Goal: Task Accomplishment & Management: Manage account settings

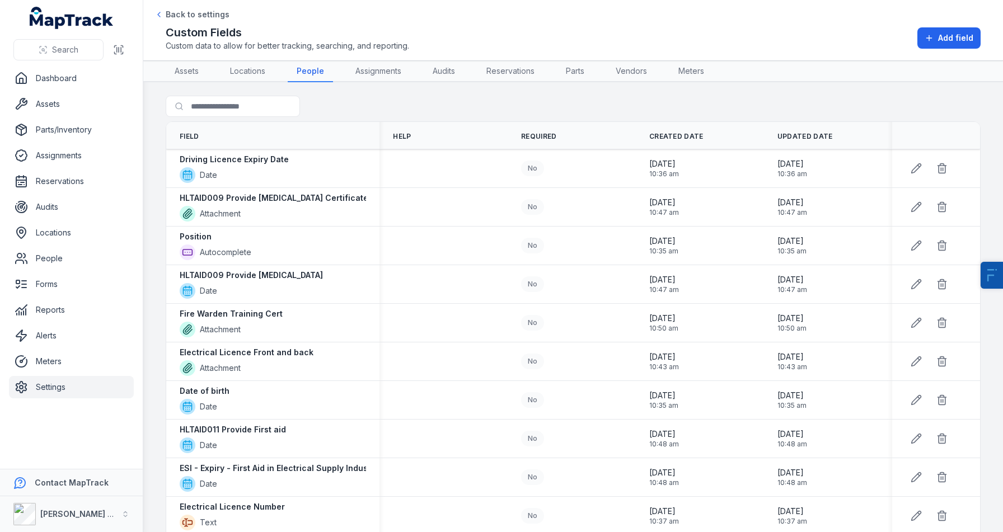
click at [31, 389] on link "Settings" at bounding box center [71, 387] width 125 height 22
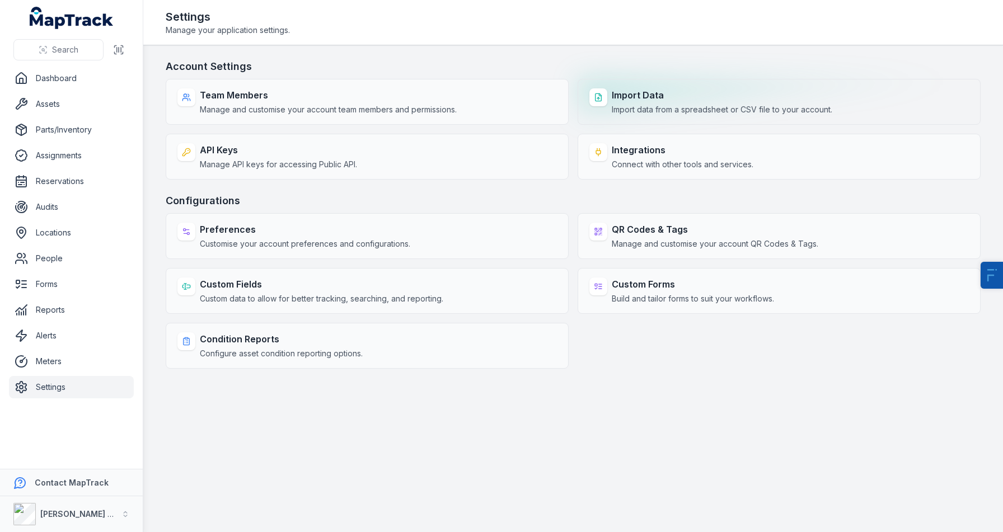
click at [688, 106] on span "Import data from a spreadsheet or CSV file to your account." at bounding box center [722, 109] width 221 height 11
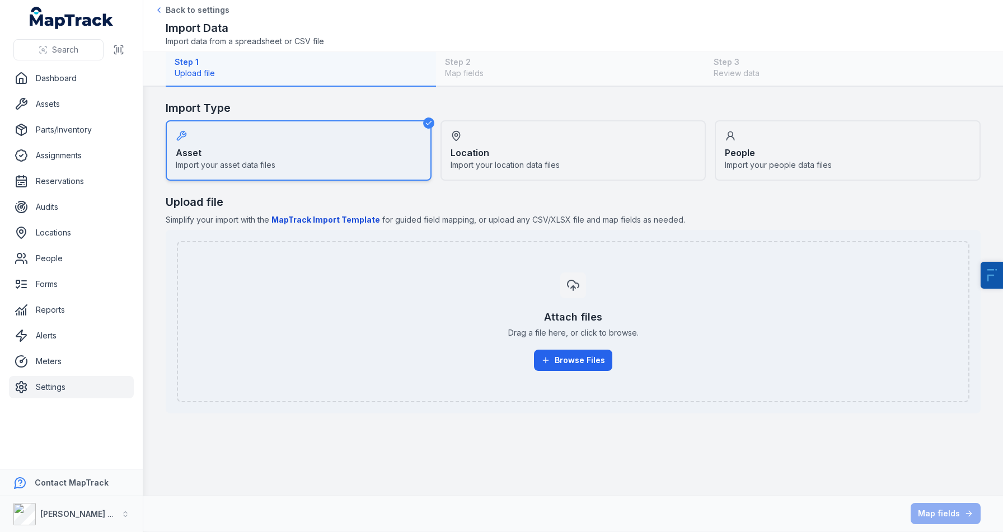
click at [744, 156] on strong "People" at bounding box center [740, 152] width 30 height 13
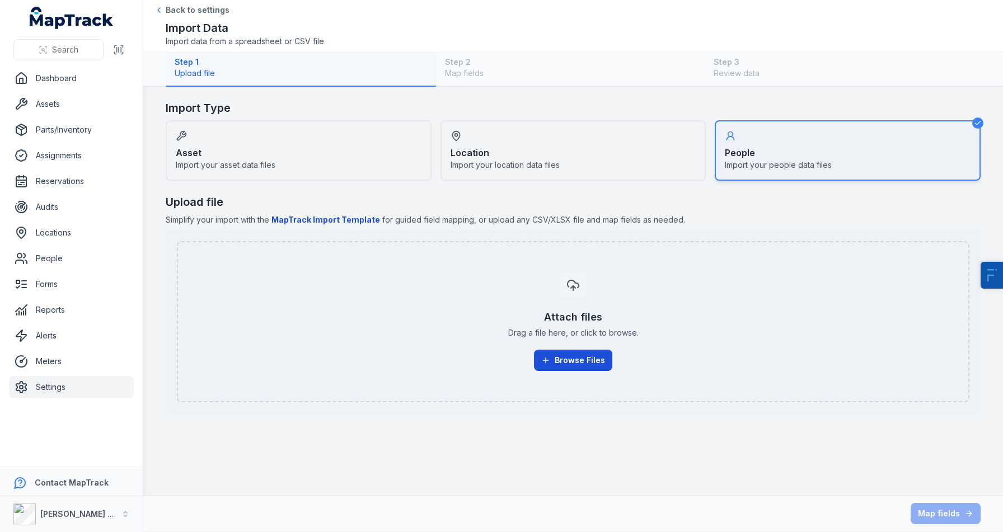
click at [580, 363] on button "Browse Files" at bounding box center [573, 360] width 78 height 21
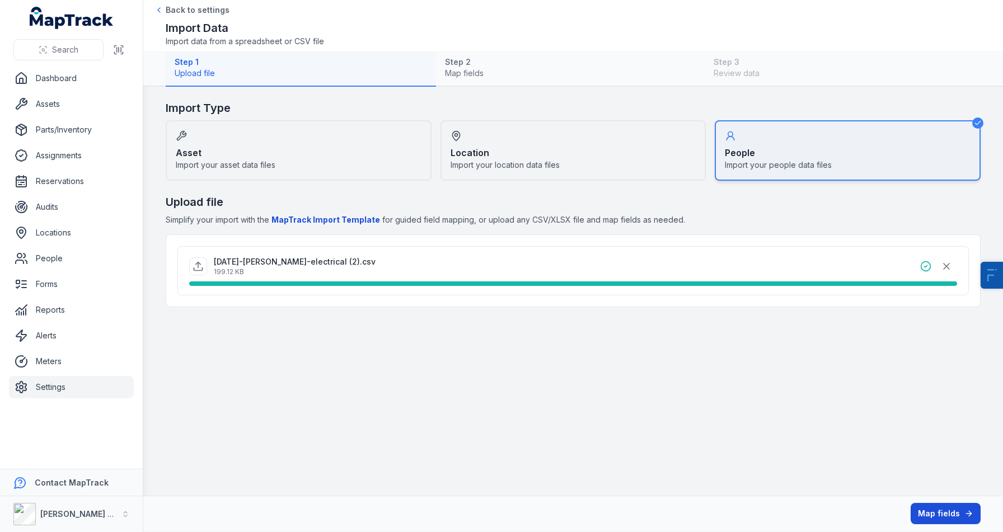
click at [943, 517] on button "Map fields" at bounding box center [946, 513] width 70 height 21
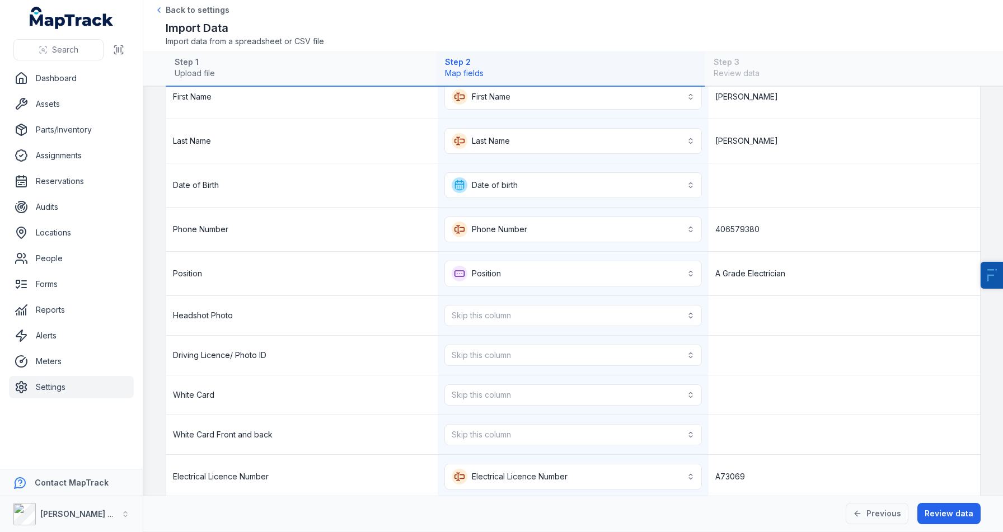
scroll to position [94, 0]
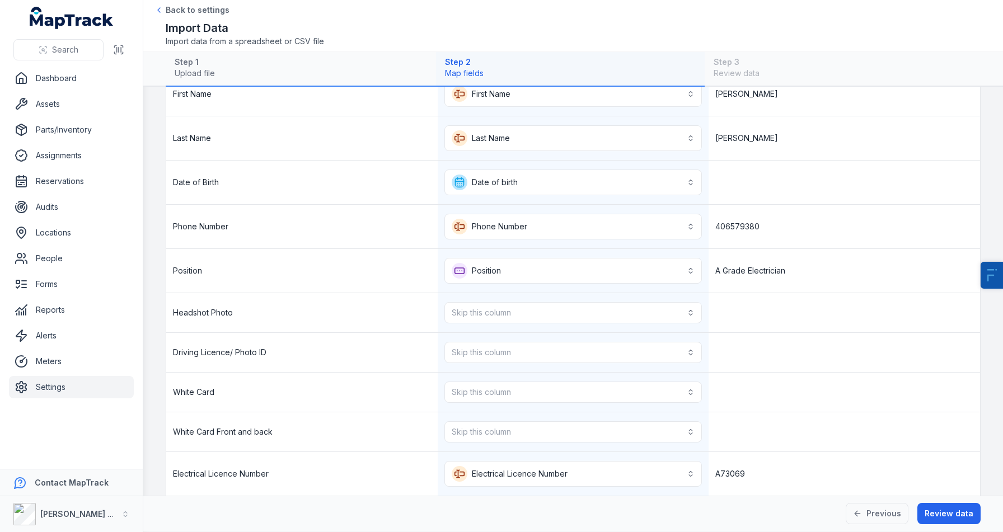
click at [480, 324] on div "Skip this column" at bounding box center [573, 312] width 271 height 39
click at [503, 312] on button "Skip this column" at bounding box center [573, 312] width 258 height 21
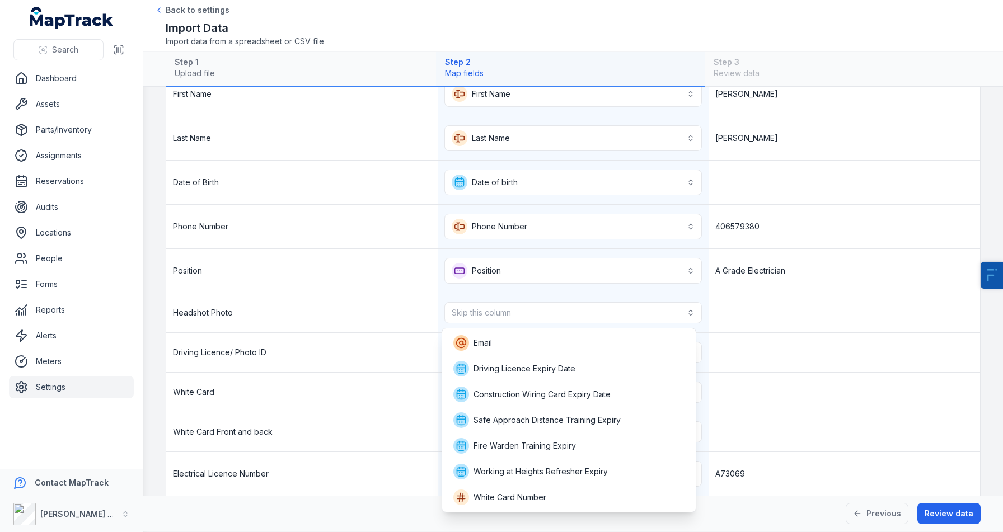
click at [349, 325] on div "Headshot Photo Skip this column" at bounding box center [573, 313] width 814 height 40
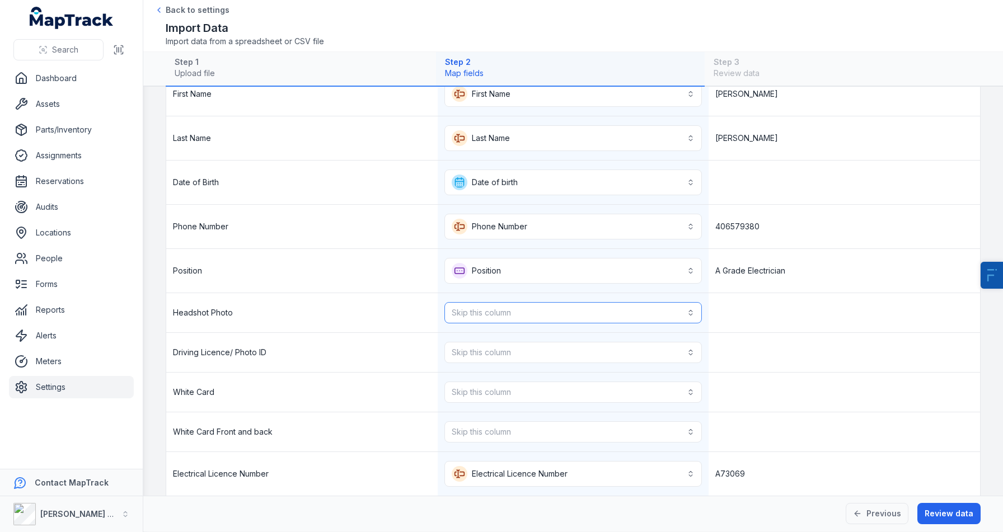
scroll to position [140, 0]
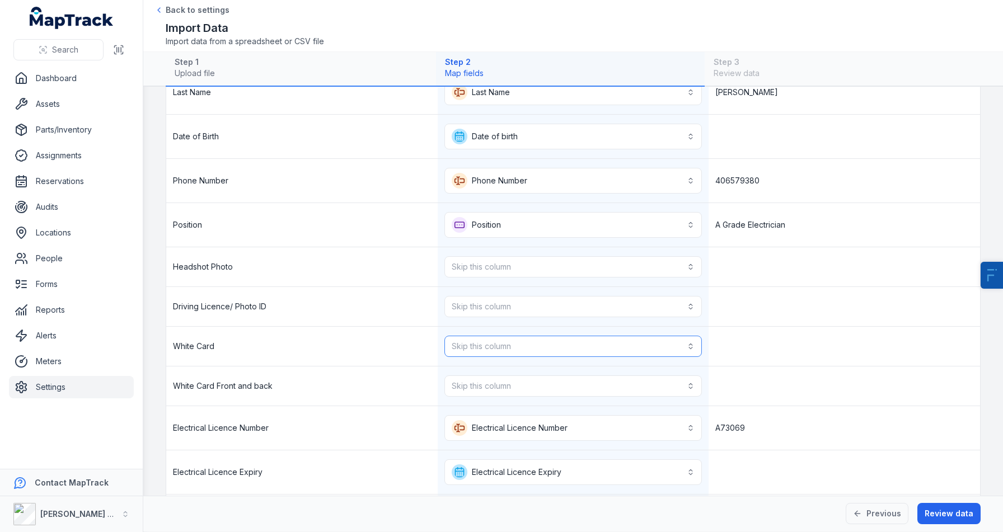
click at [477, 341] on button "Skip this column" at bounding box center [573, 346] width 258 height 21
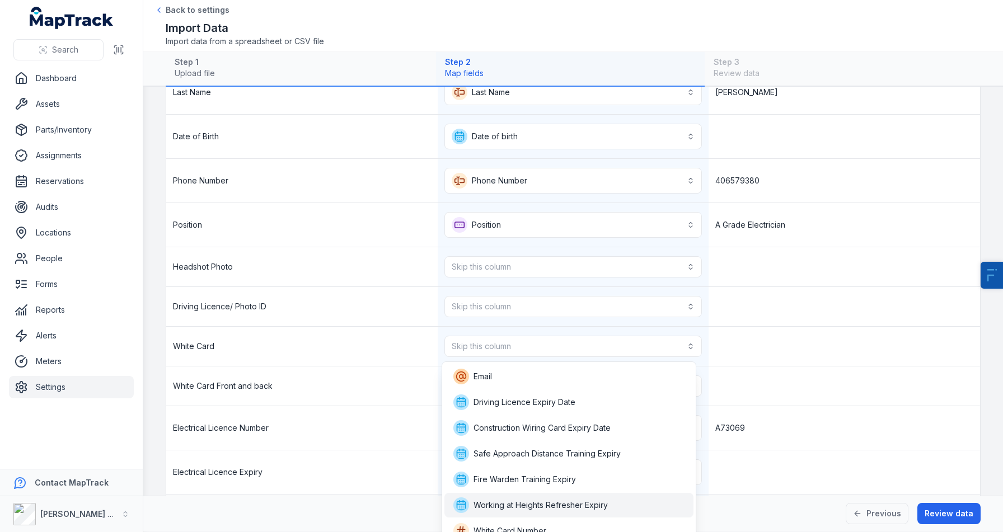
scroll to position [10, 0]
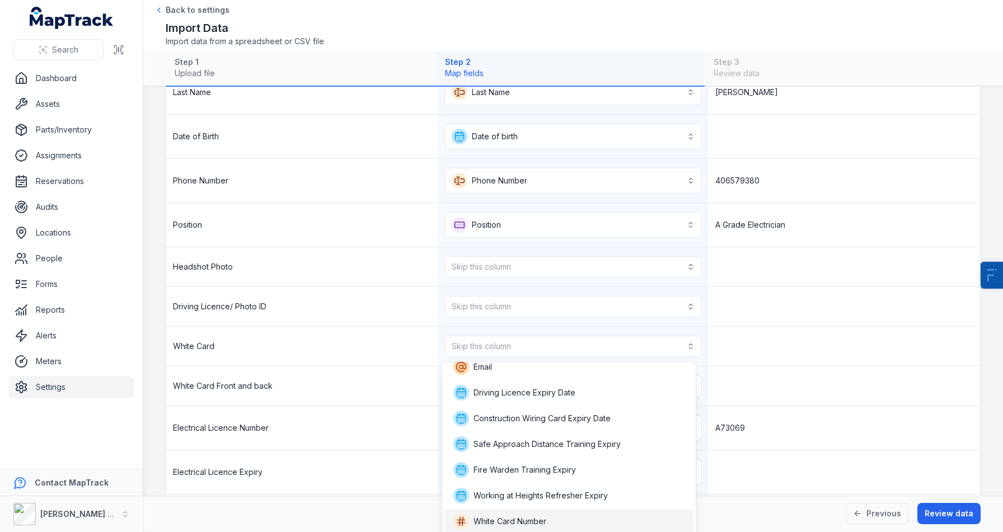
click at [521, 514] on span "White Card Number" at bounding box center [499, 522] width 93 height 16
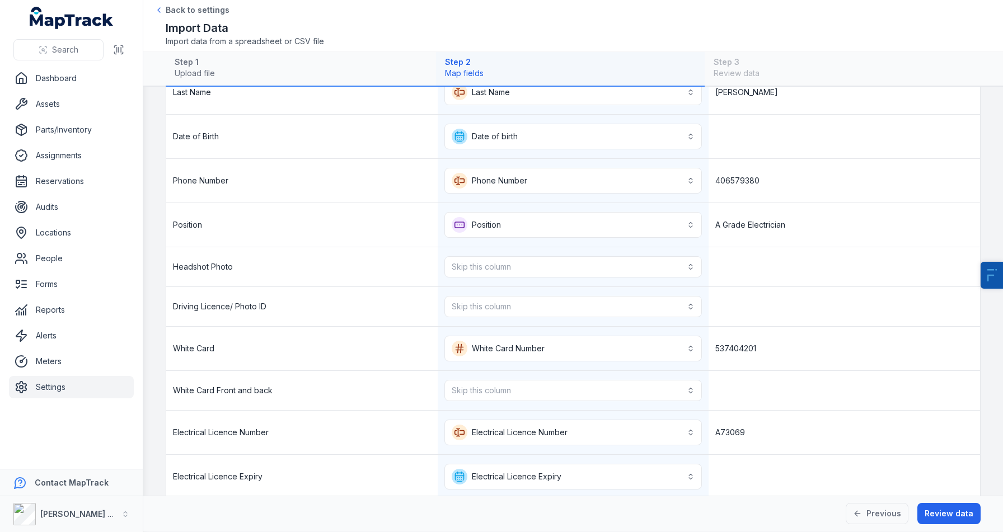
click at [91, 399] on nav "Dashboard Assets Parts/Inventory Assignments Reservations Audits Locations Peop…" at bounding box center [71, 268] width 143 height 402
click at [63, 392] on link "Settings" at bounding box center [71, 387] width 125 height 22
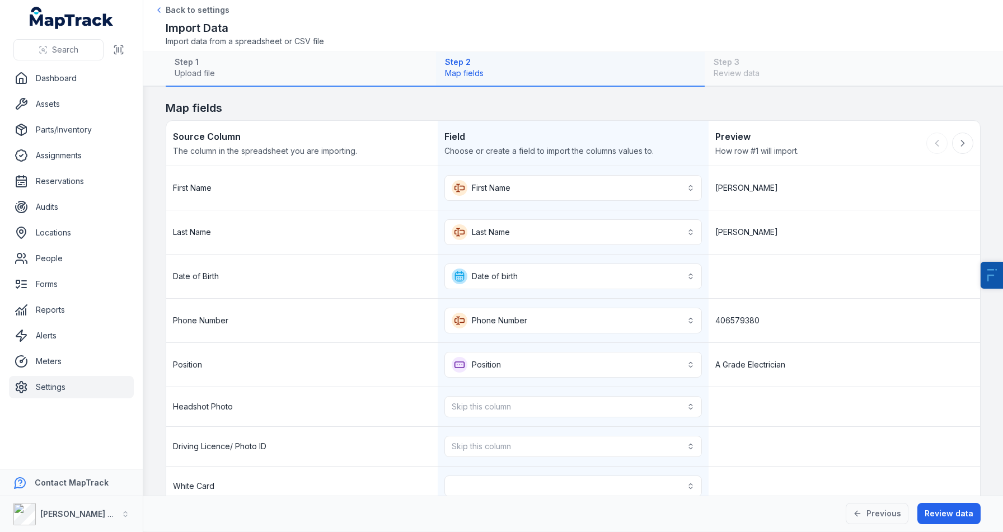
scroll to position [64, 0]
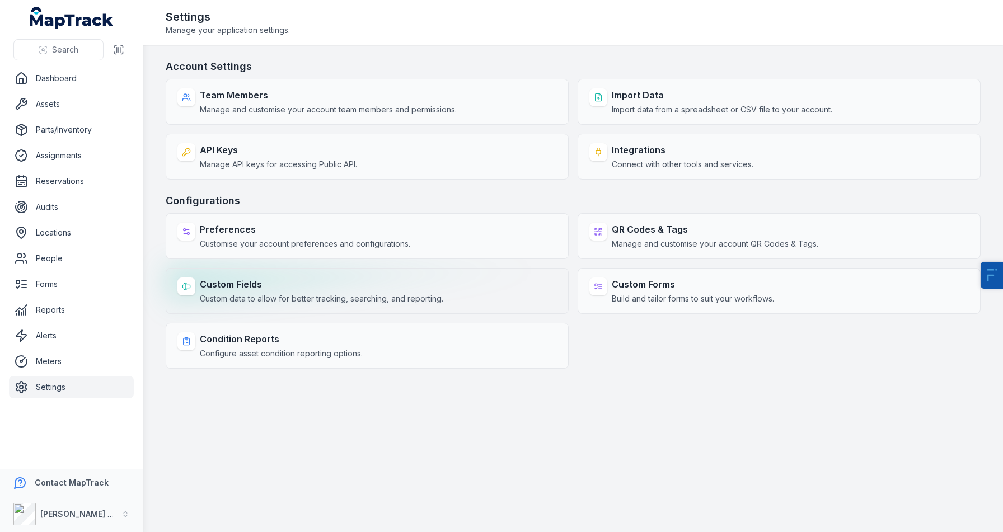
click at [244, 290] on strong "Custom Fields" at bounding box center [321, 284] width 243 height 13
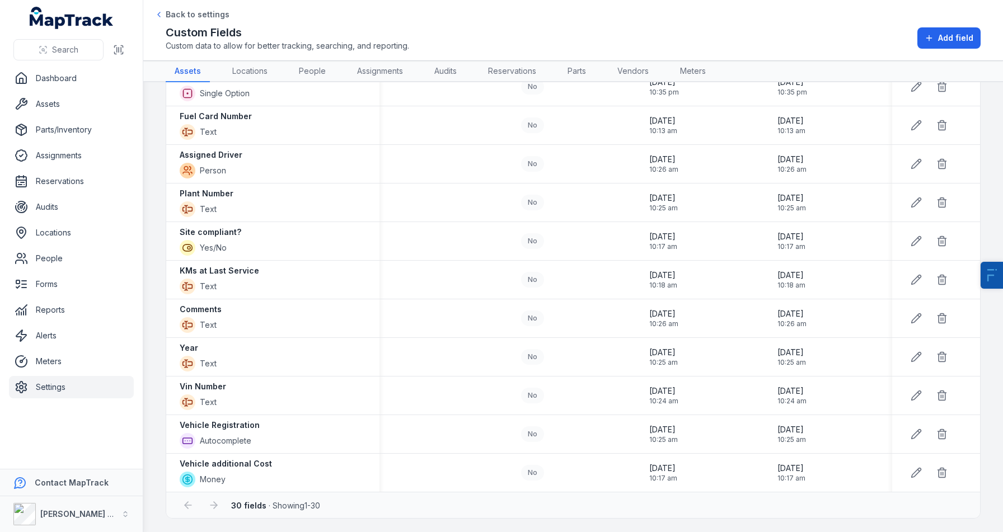
scroll to position [815, 0]
click at [312, 75] on link "People" at bounding box center [312, 71] width 45 height 21
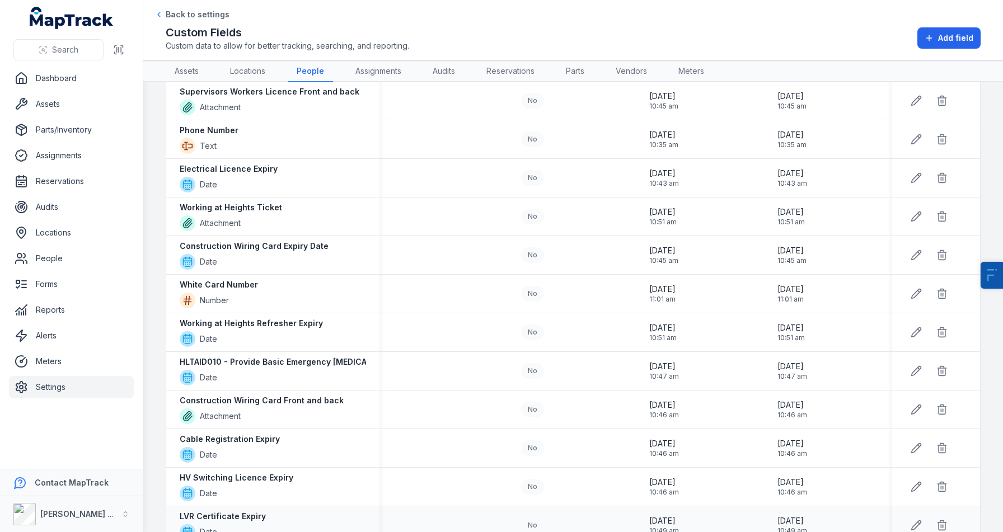
scroll to position [685, 0]
click at [940, 292] on icon at bounding box center [942, 292] width 4 height 2
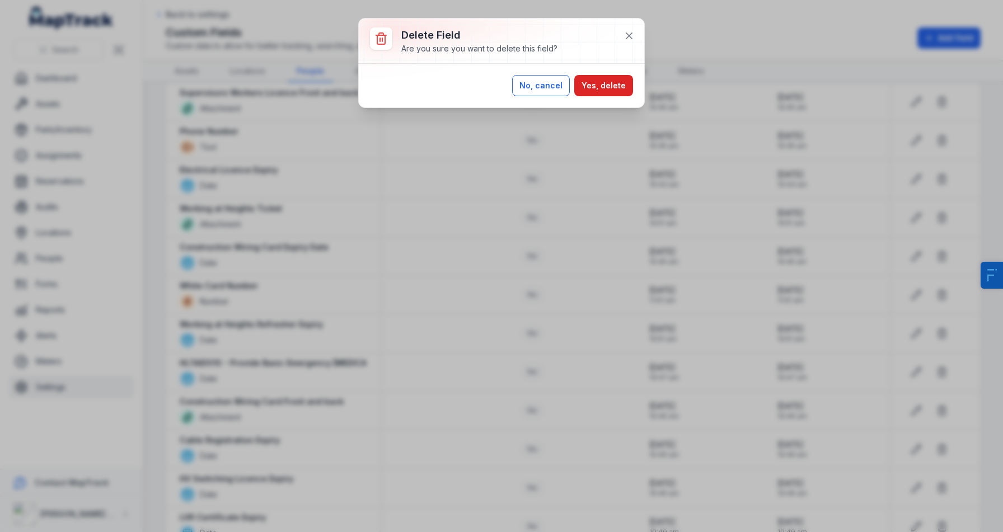
click at [559, 91] on button "No, cancel" at bounding box center [541, 85] width 58 height 21
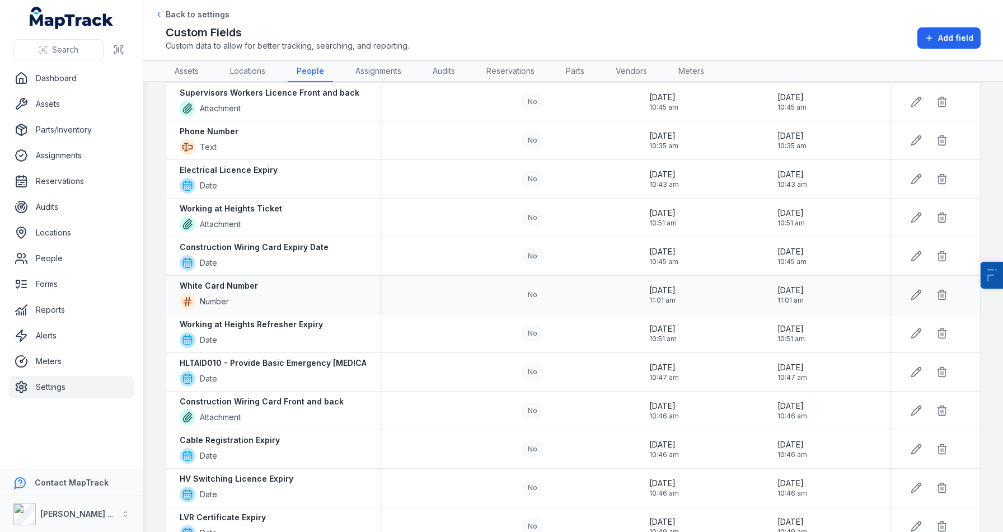
drag, startPoint x: 265, startPoint y: 279, endPoint x: 171, endPoint y: 281, distance: 94.1
click at [171, 281] on div "White Card Number Number" at bounding box center [272, 295] width 213 height 38
click at [211, 282] on strong "White Card Number" at bounding box center [219, 285] width 78 height 11
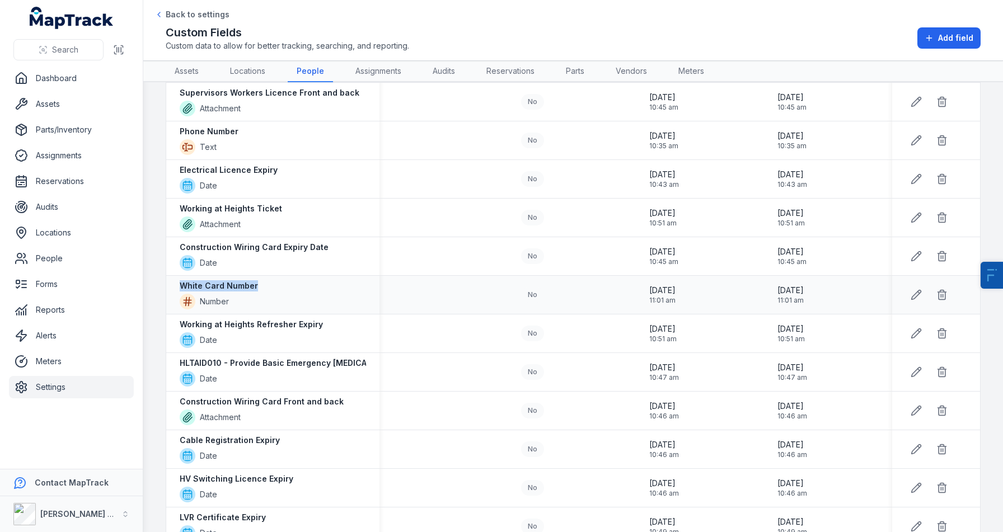
copy div "White Card Number"
click at [940, 298] on button at bounding box center [941, 294] width 21 height 21
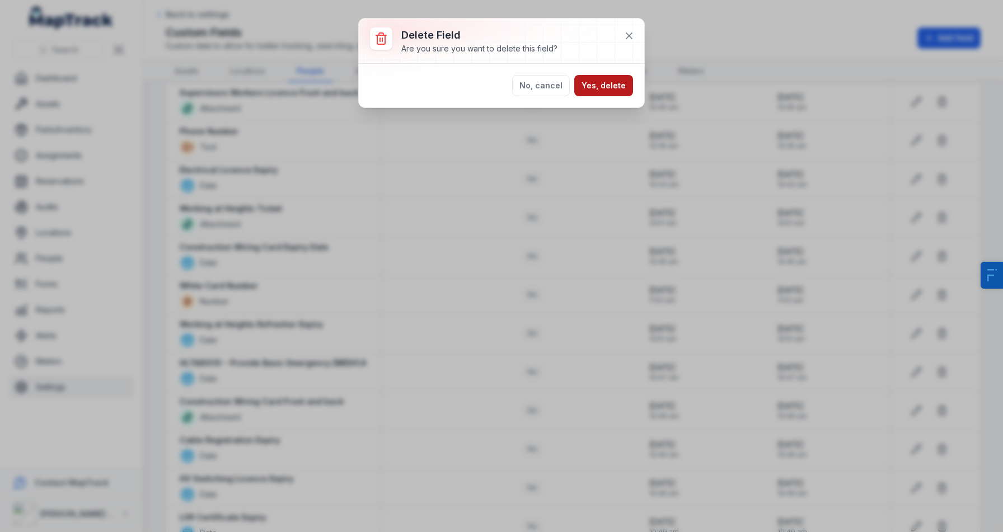
click at [591, 91] on button "Yes, delete" at bounding box center [603, 85] width 59 height 21
